Goal: Information Seeking & Learning: Learn about a topic

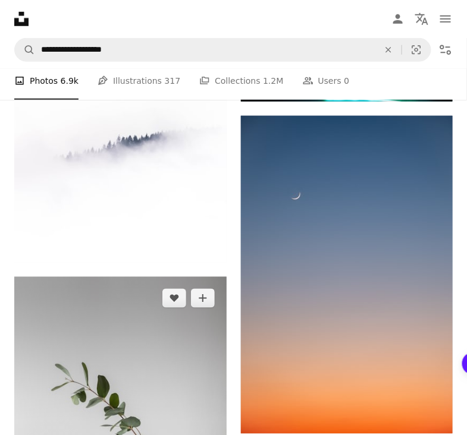
scroll to position [7355, 0]
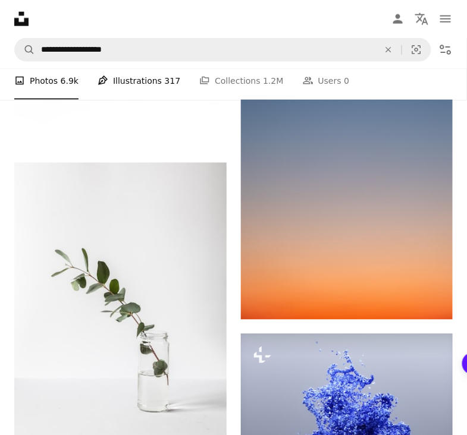
click at [131, 84] on link "Pen Tool Illustrations 317" at bounding box center [139, 81] width 83 height 38
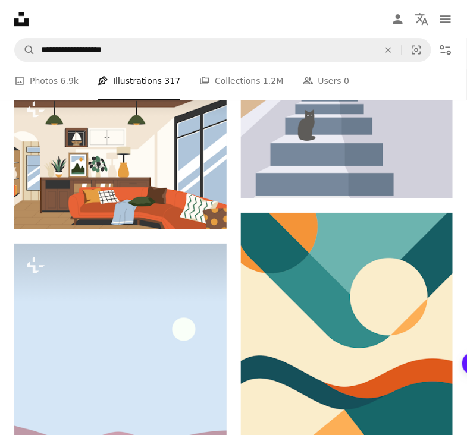
scroll to position [732, 0]
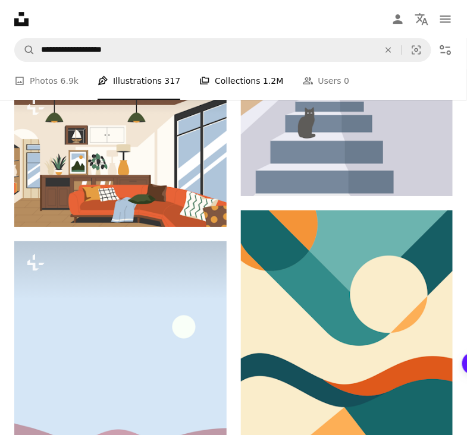
click at [201, 74] on link "A stack of folders Collections 1.2M" at bounding box center [241, 81] width 84 height 38
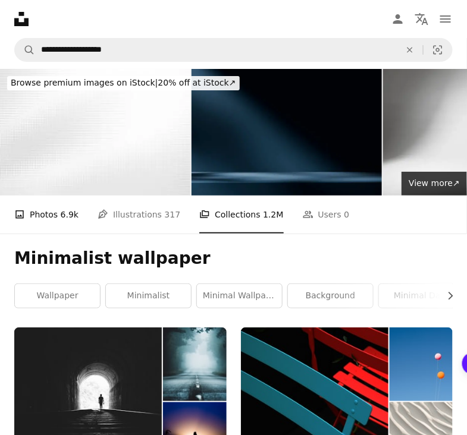
click at [52, 196] on link "A photo Photos 6.9k" at bounding box center [46, 215] width 64 height 38
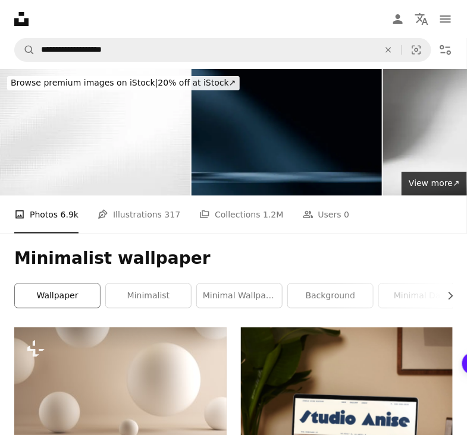
click at [78, 284] on link "wallpaper" at bounding box center [57, 296] width 85 height 24
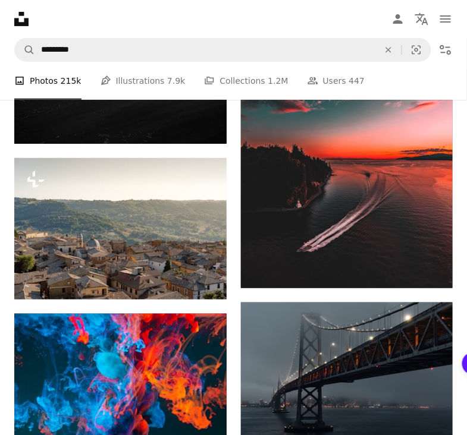
scroll to position [3594, 0]
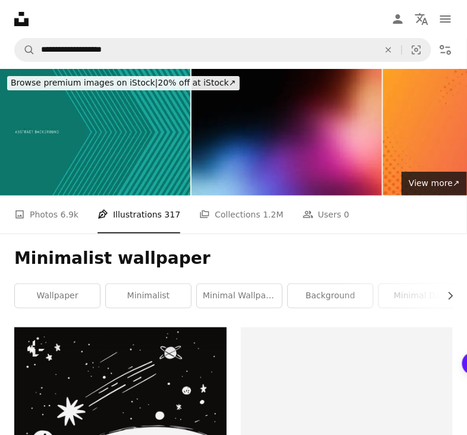
scroll to position [732, 0]
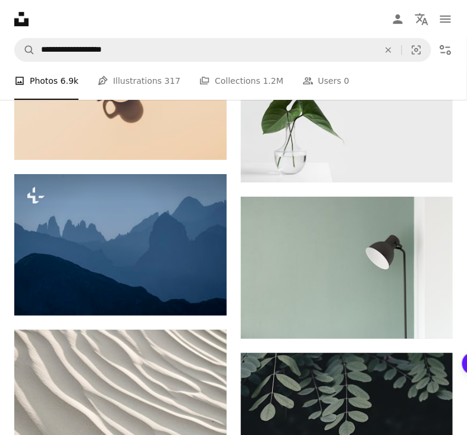
scroll to position [7355, 0]
